Goal: Information Seeking & Learning: Learn about a topic

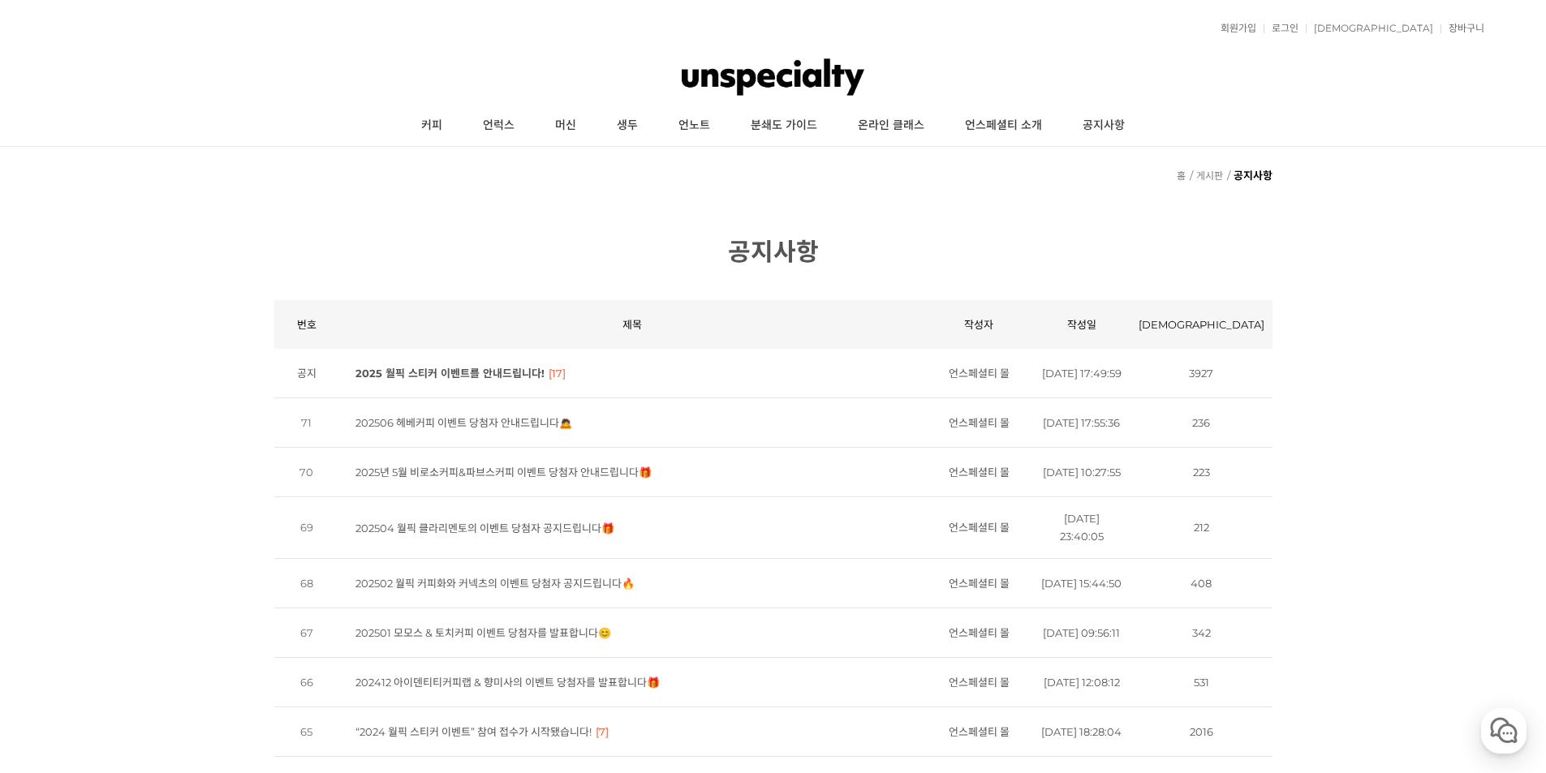
click at [491, 380] on link "2025 월픽 스티커 이벤트를 안내드립니다!" at bounding box center [449, 373] width 189 height 13
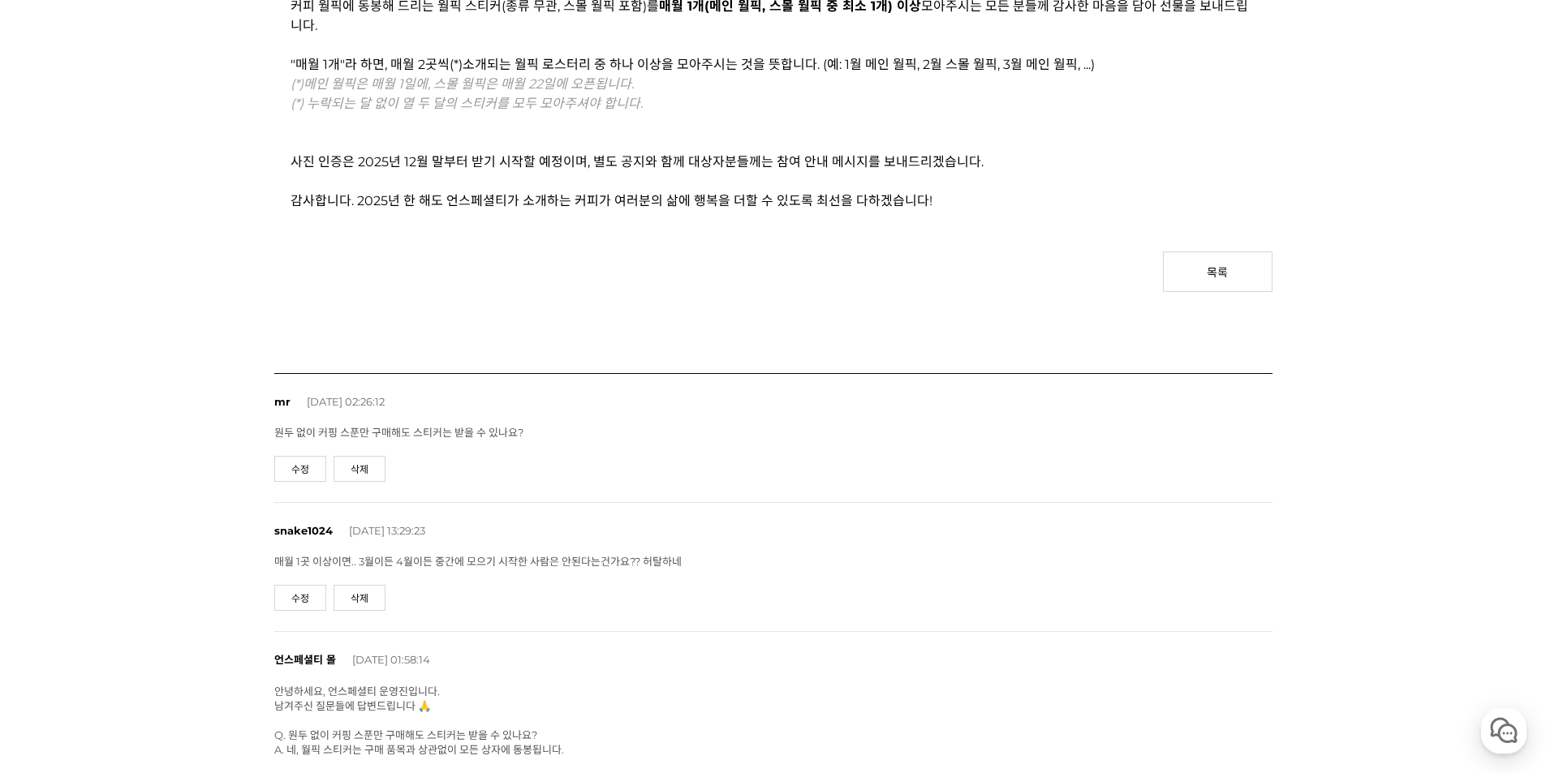
scroll to position [568, 0]
